Goal: Book appointment/travel/reservation

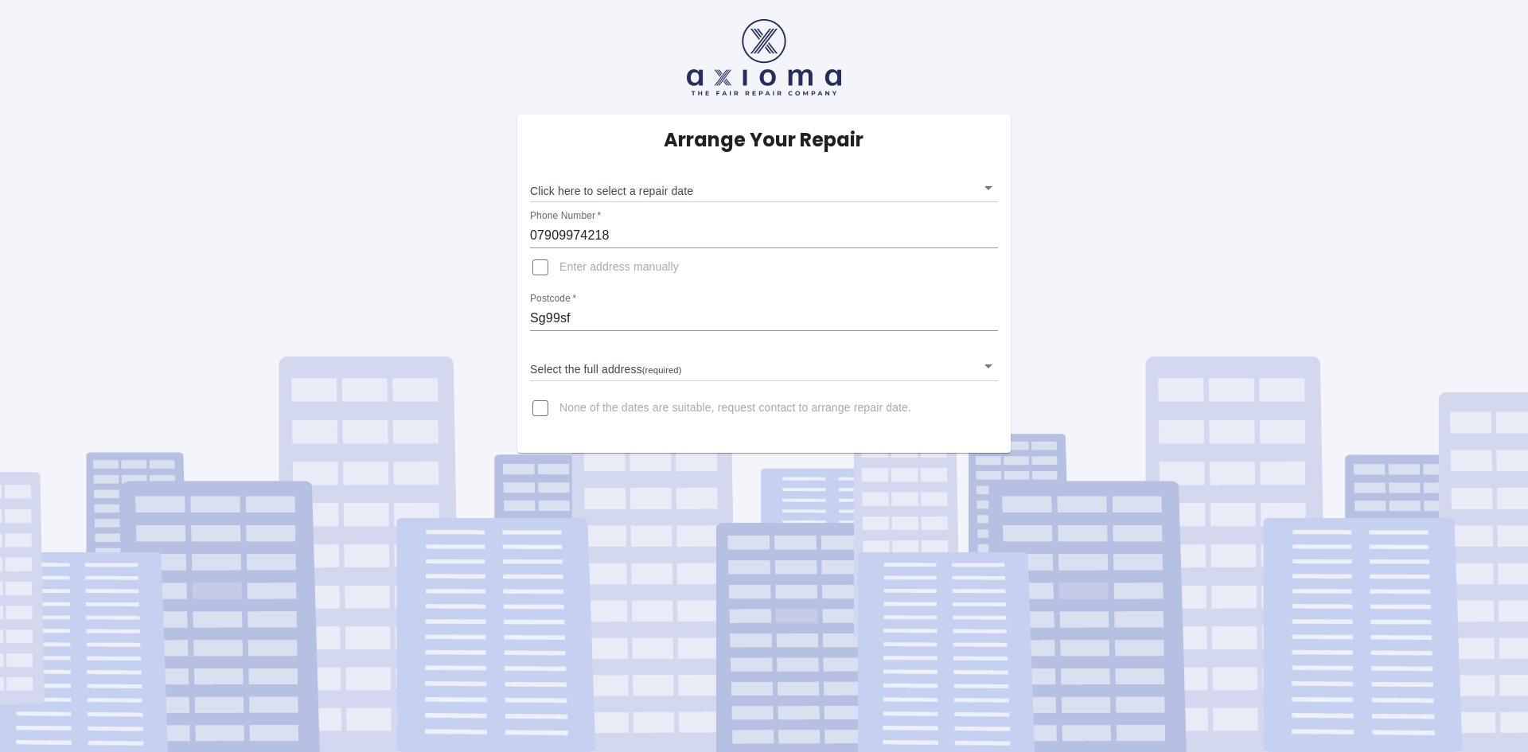
click at [988, 185] on body "Arrange Your Repair Click here to select a repair date ​ Phone Number   * 07909…" at bounding box center [764, 376] width 1528 height 752
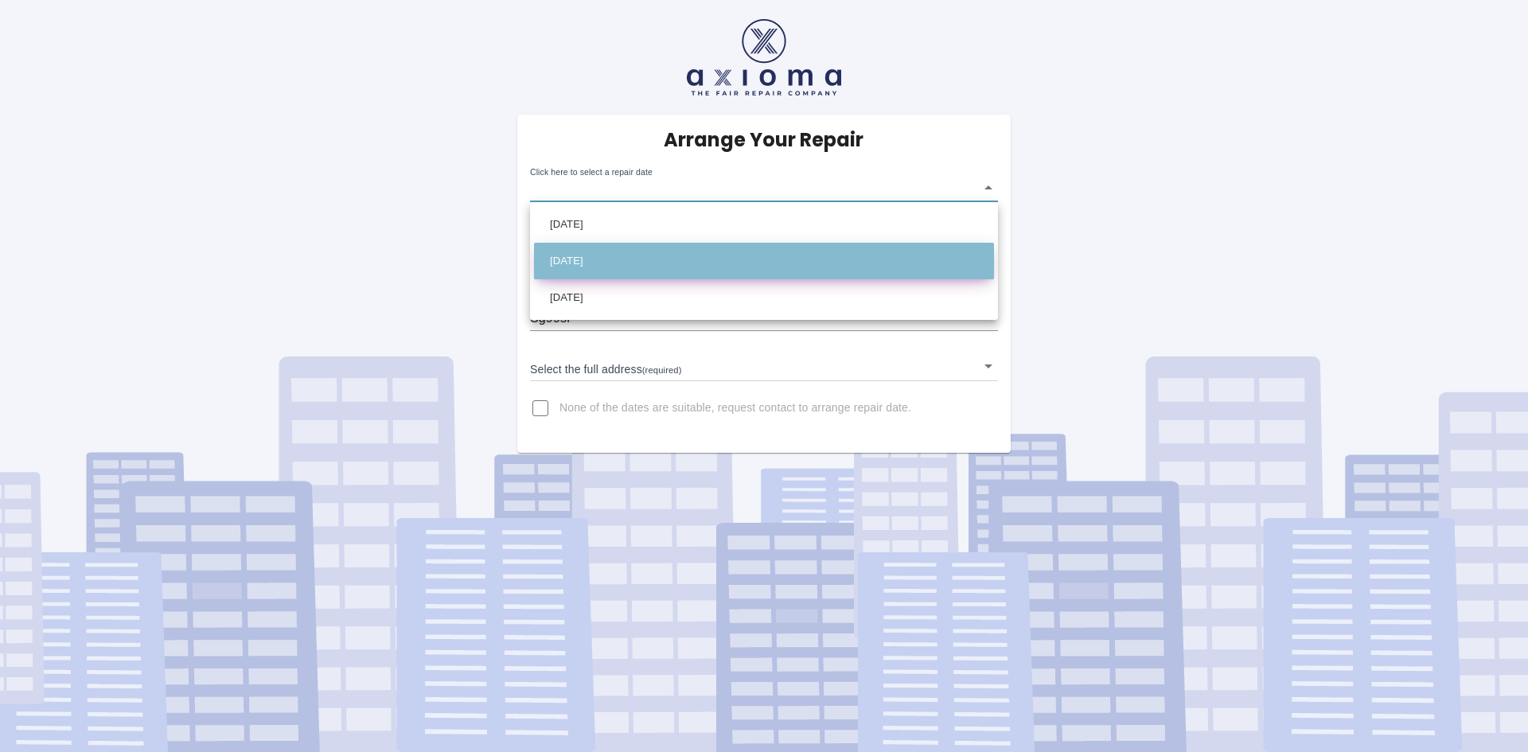
click at [795, 252] on li "[DATE]" at bounding box center [764, 261] width 460 height 37
type input "[DATE]T00:00:00.000Z"
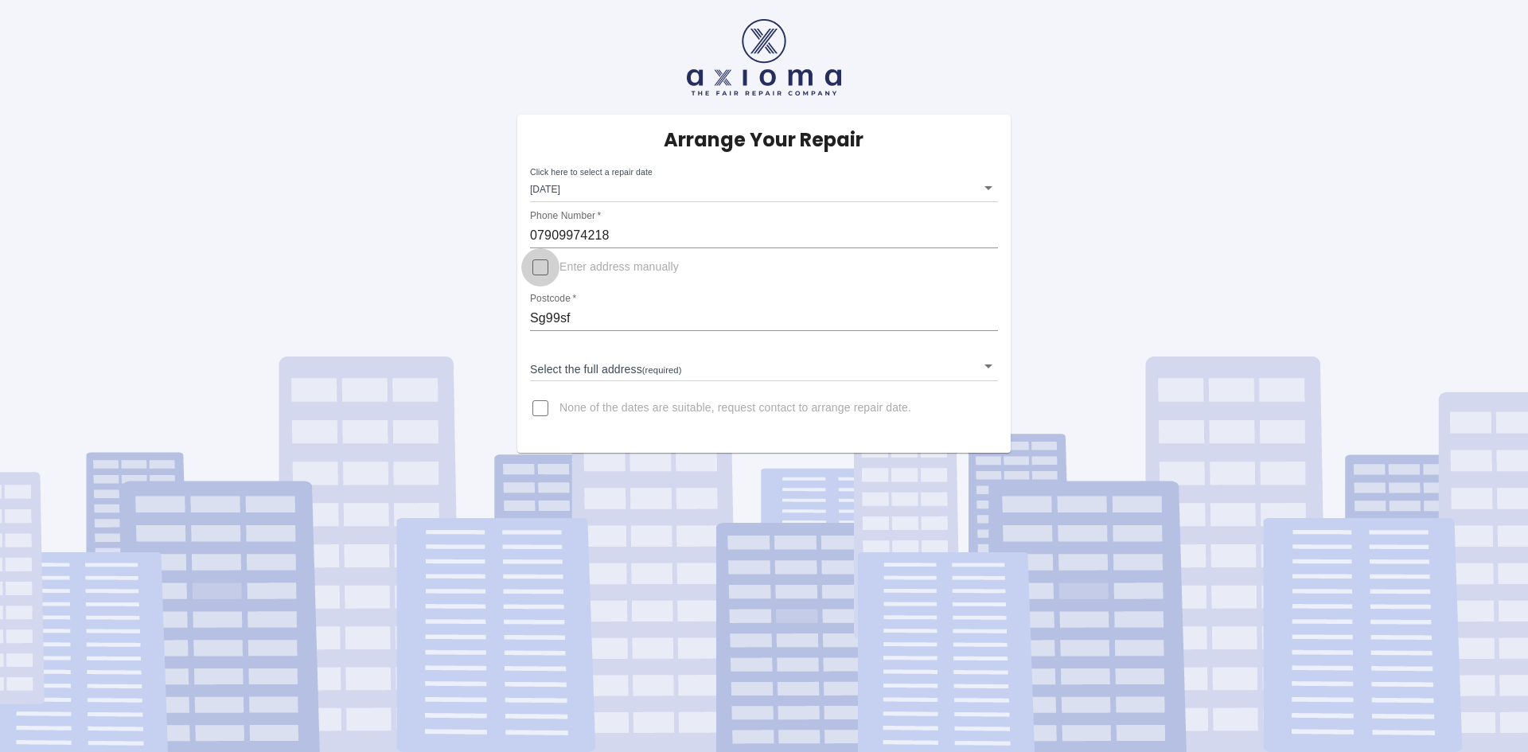
click at [546, 267] on input "Enter address manually" at bounding box center [540, 267] width 38 height 38
checkbox input "true"
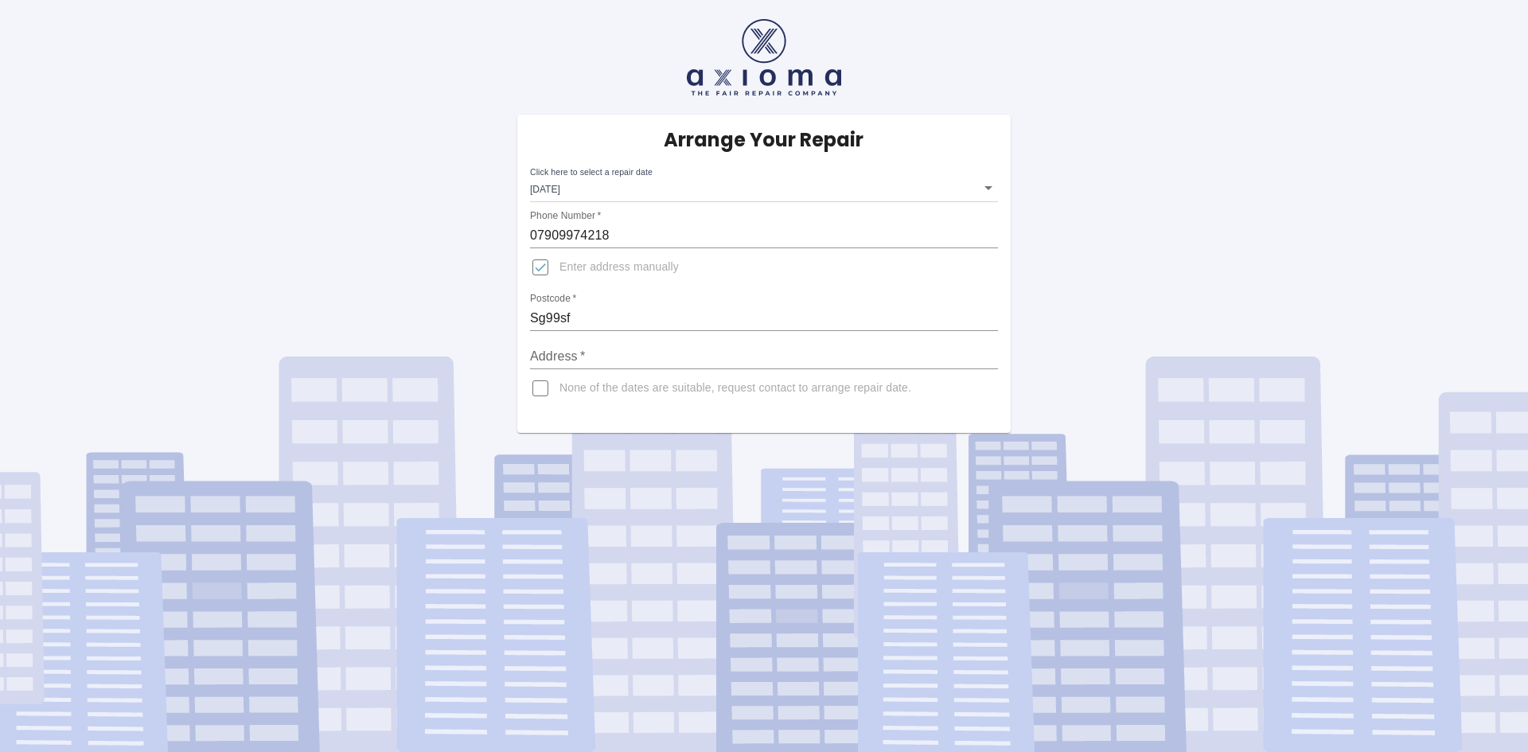
click at [581, 350] on input "Address   *" at bounding box center [764, 356] width 468 height 25
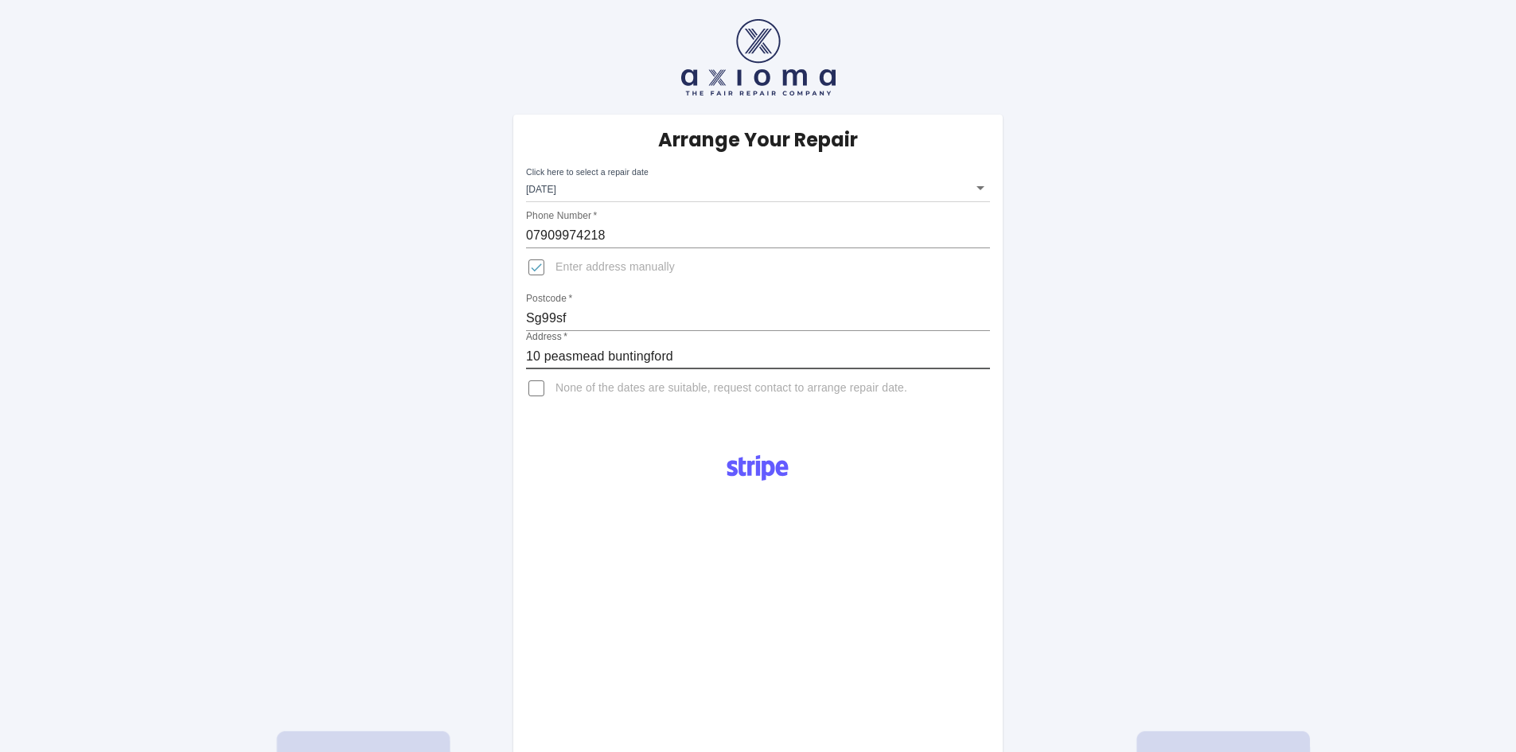
click at [551, 357] on input "10 peasmead buntingford" at bounding box center [758, 356] width 464 height 25
click at [641, 359] on input "10 Peasmead buntingford" at bounding box center [758, 356] width 464 height 25
click at [617, 357] on input "10 Peasmead buntingford" at bounding box center [758, 356] width 464 height 25
click at [688, 350] on input "10 Peasmead Buntingford" at bounding box center [758, 356] width 464 height 25
type input "10 Peasmead Buntingford"
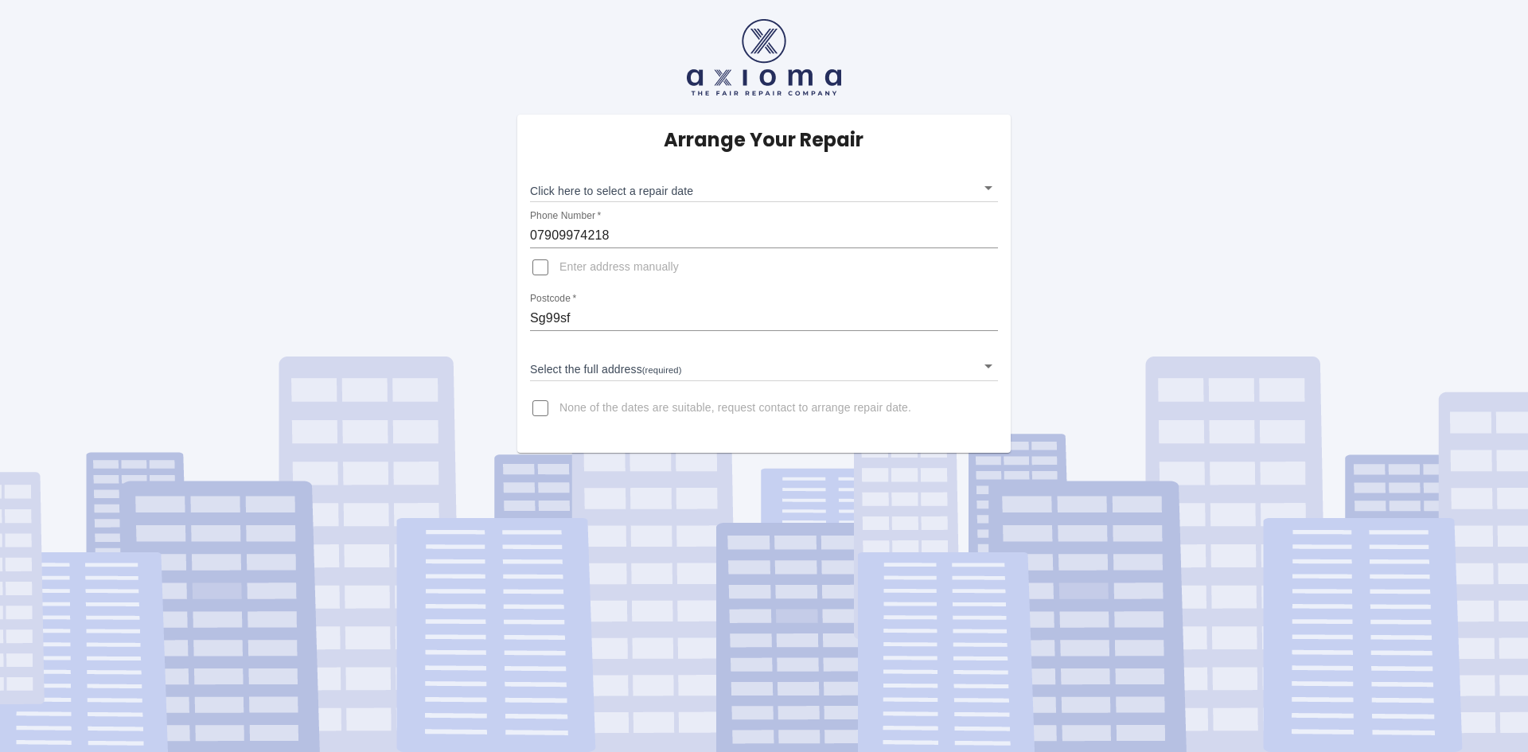
click at [985, 188] on body "Arrange Your Repair Click here to select a repair date ​ Phone Number   * 07909…" at bounding box center [764, 376] width 1528 height 752
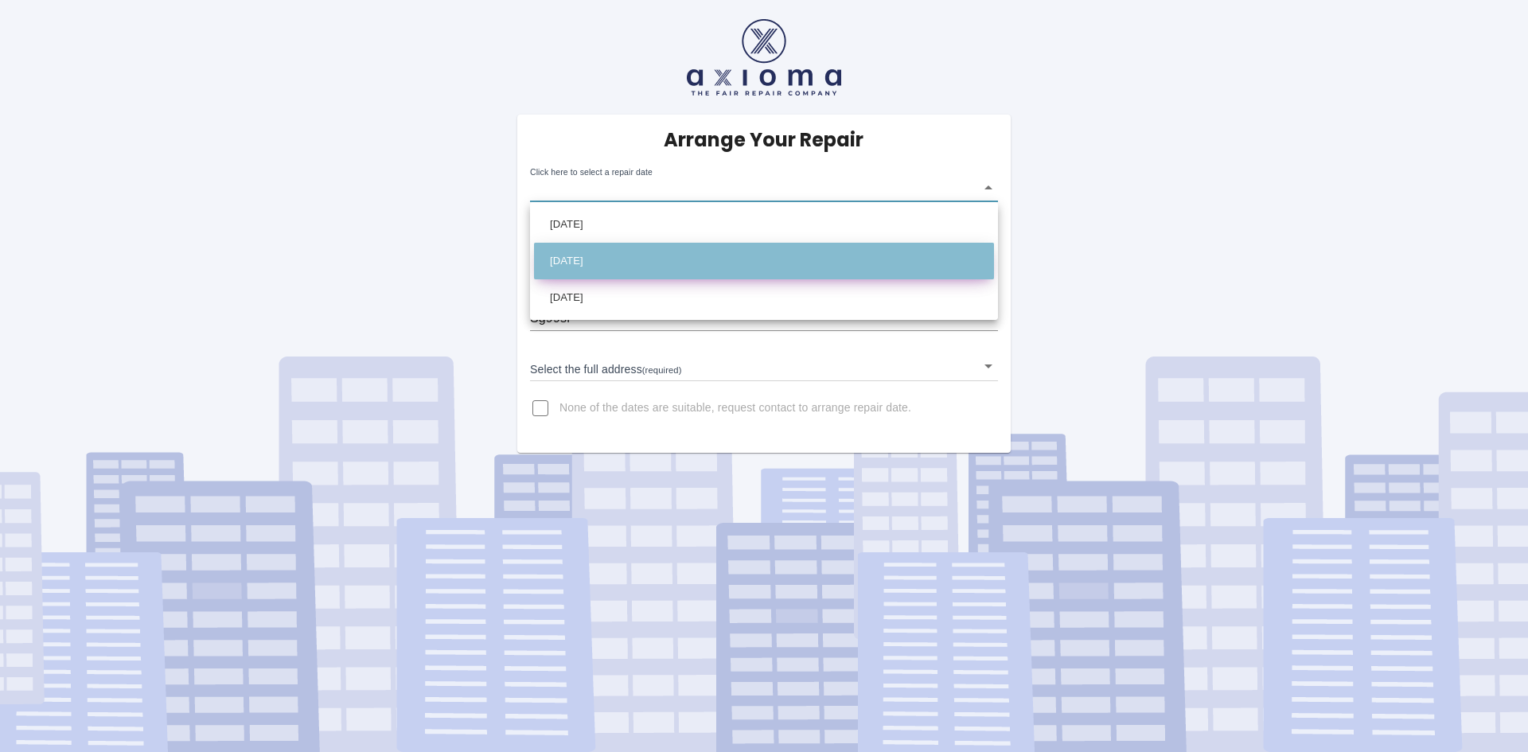
click at [730, 255] on li "[DATE]" at bounding box center [764, 261] width 460 height 37
type input "[DATE]T00:00:00.000Z"
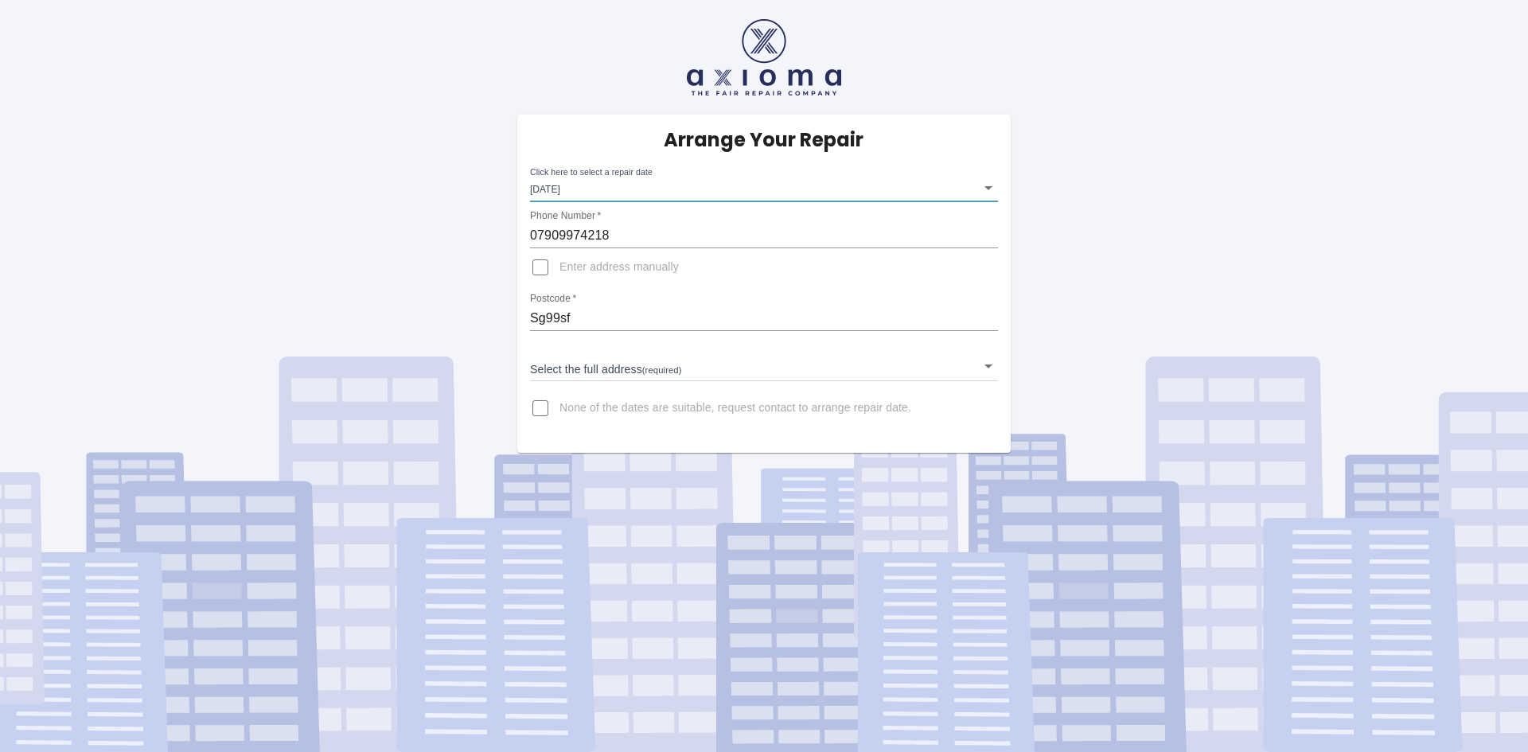
click at [543, 298] on label "Postcode   *" at bounding box center [553, 299] width 46 height 14
click at [543, 306] on input "Sg99sf" at bounding box center [764, 318] width 468 height 25
click at [540, 263] on input "Enter address manually" at bounding box center [540, 267] width 38 height 38
checkbox input "true"
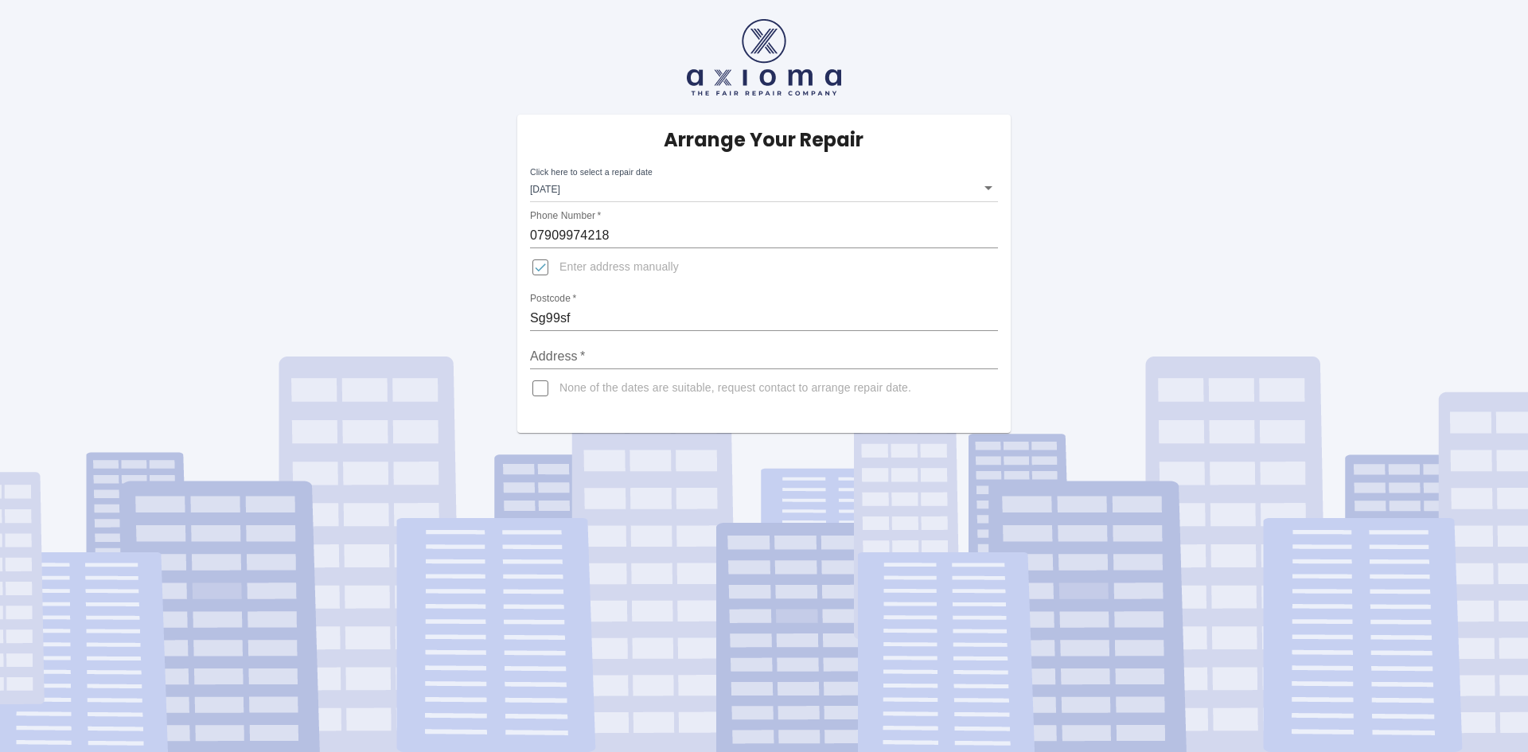
click at [592, 356] on input "Address   *" at bounding box center [764, 356] width 468 height 25
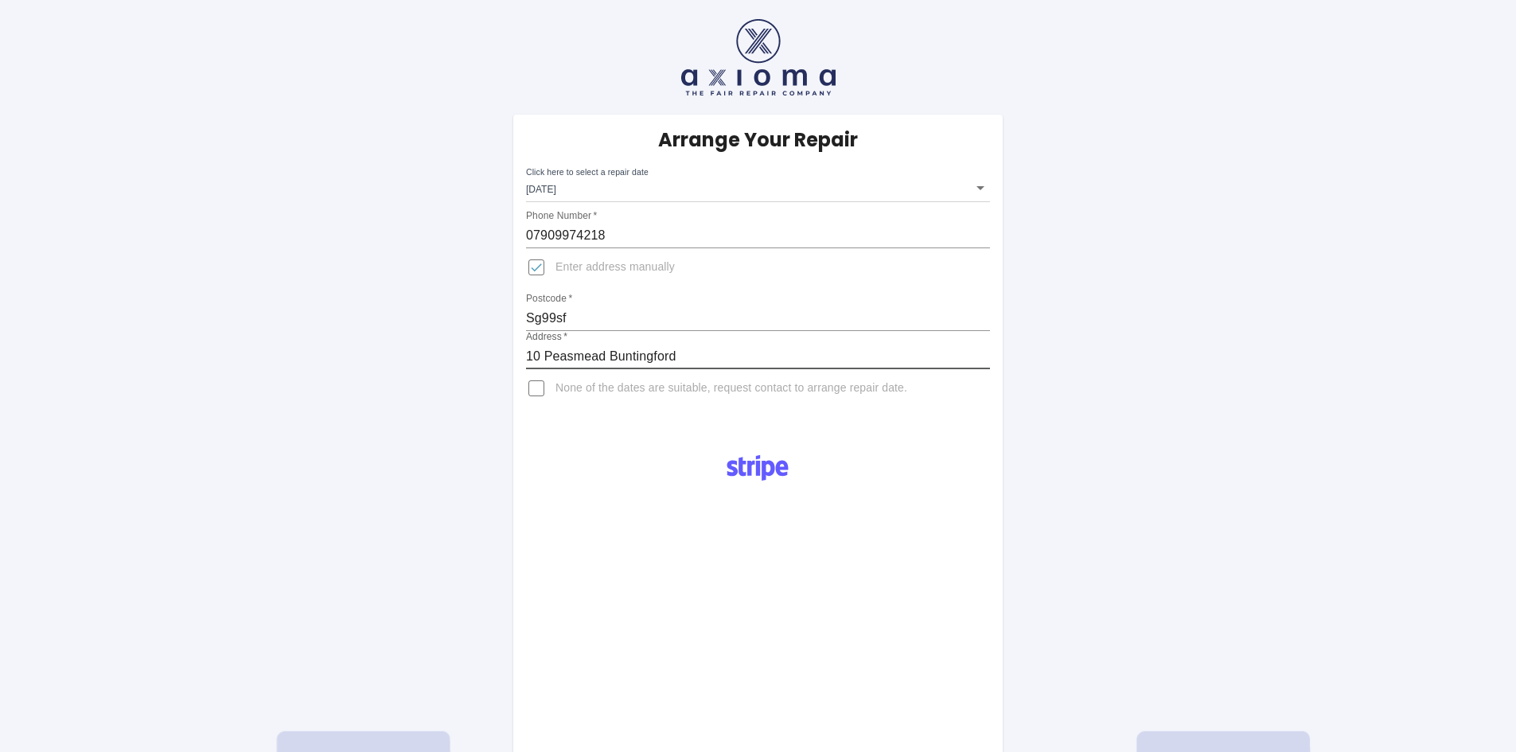
type input "10 Peasmead Buntingford"
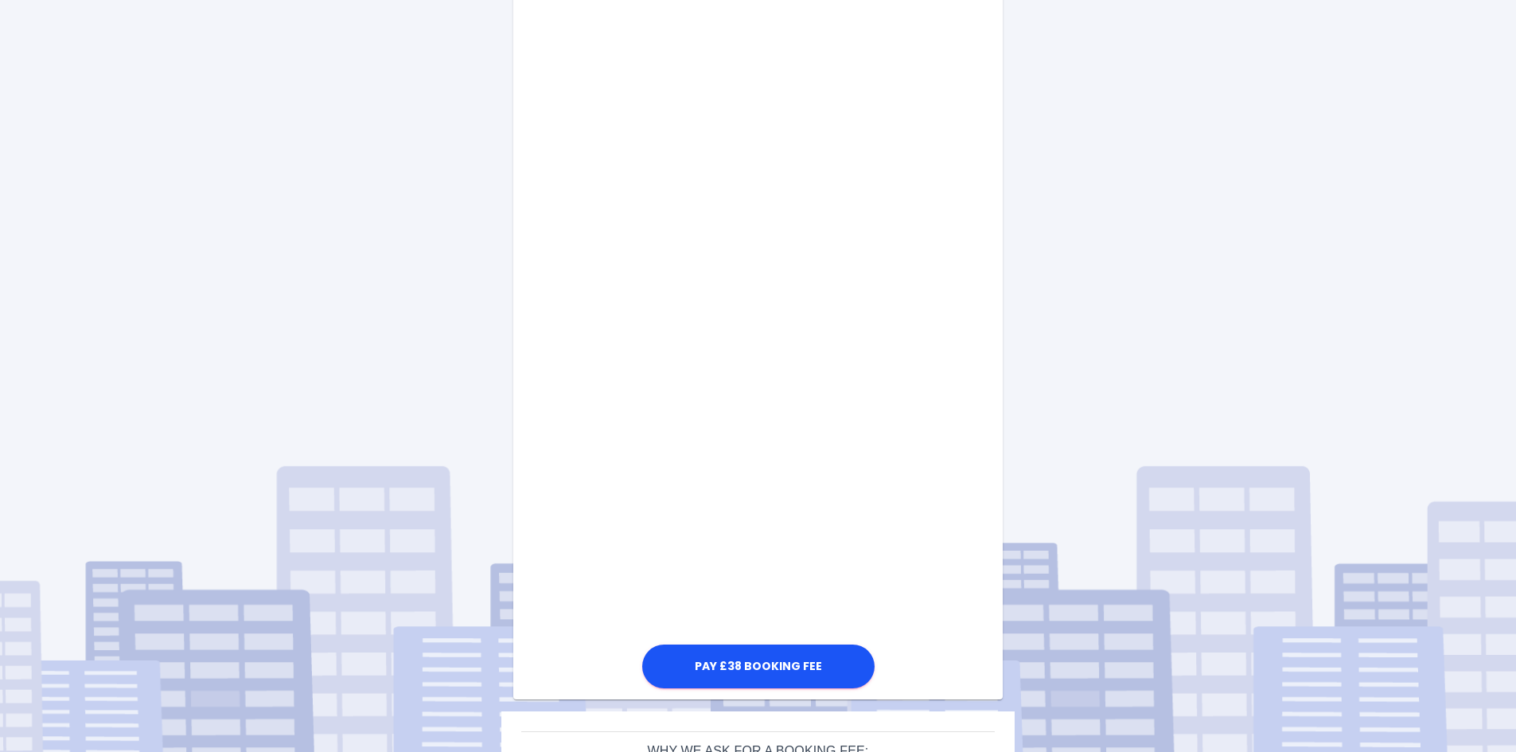
scroll to position [544, 0]
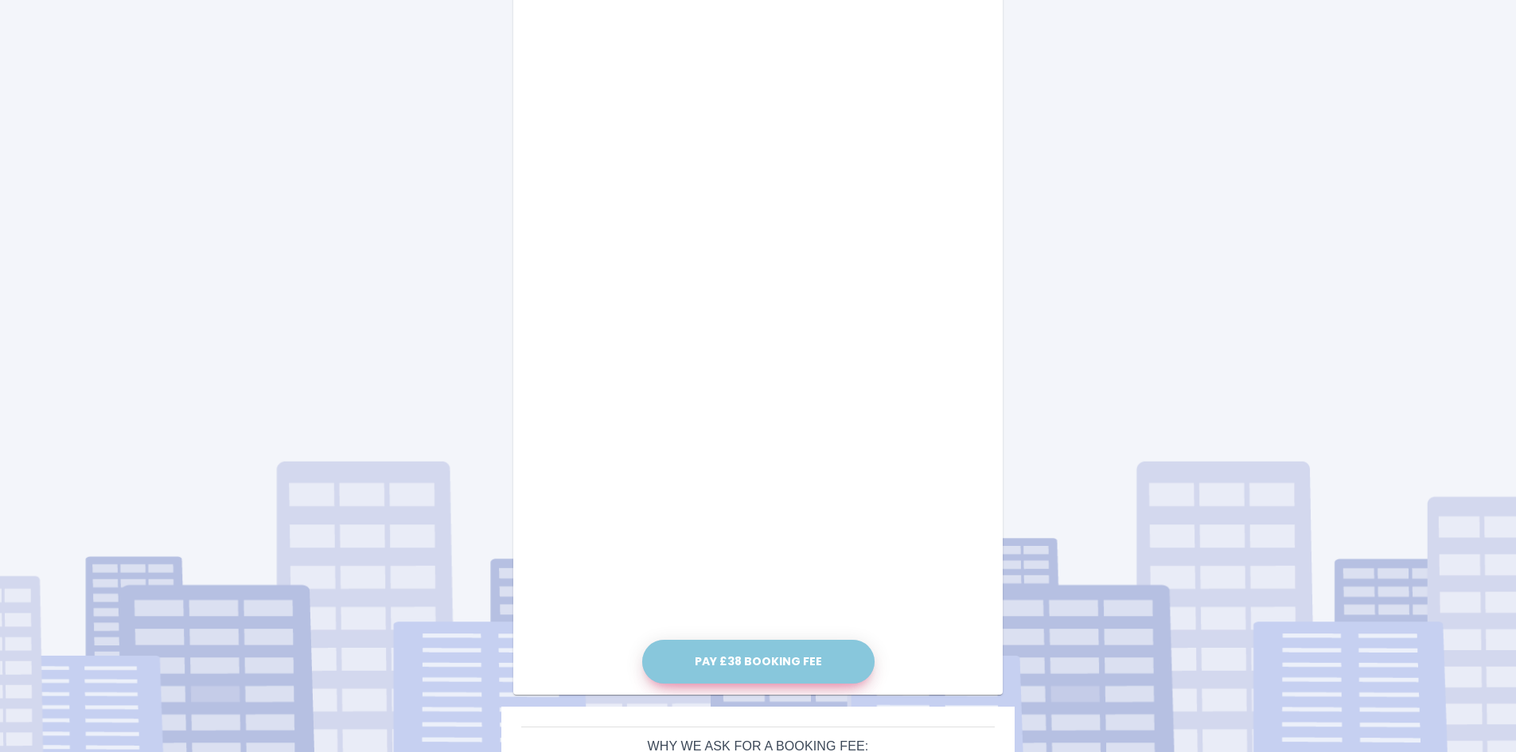
click at [755, 656] on button "Pay £38 Booking Fee" at bounding box center [758, 662] width 232 height 44
